Goal: Task Accomplishment & Management: Manage account settings

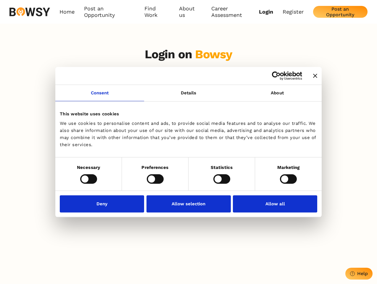
click at [313, 76] on icon "Close banner" at bounding box center [315, 76] width 4 height 4
click at [100, 96] on link "Consent" at bounding box center [99, 93] width 89 height 16
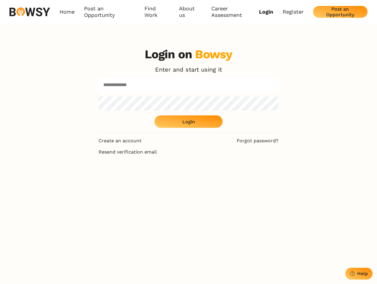
click at [277, 96] on div "Login on Bowsy Enter and start using it Login" at bounding box center [189, 90] width 180 height 86
click at [88, 179] on div "Login on Bowsy Enter and start using it Login Create an account Forgot password…" at bounding box center [188, 185] width 377 height 284
click at [155, 179] on div "Login on Bowsy Enter and start using it Login Create an account Forgot password…" at bounding box center [188, 185] width 189 height 284
click at [222, 179] on div "Login on Bowsy Enter and start using it Login Create an account Forgot password…" at bounding box center [188, 185] width 189 height 284
click at [288, 179] on div "Login on Bowsy Enter and start using it Login Create an account Forgot password…" at bounding box center [188, 185] width 377 height 284
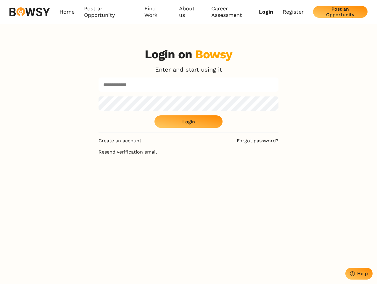
click at [104, 204] on div "Login on Bowsy Enter and start using it Login Create an account Forgot password…" at bounding box center [188, 185] width 189 height 284
click at [188, 204] on div "Login on Bowsy Enter and start using it Login Create an account Forgot password…" at bounding box center [188, 185] width 189 height 284
